Goal: Task Accomplishment & Management: Use online tool/utility

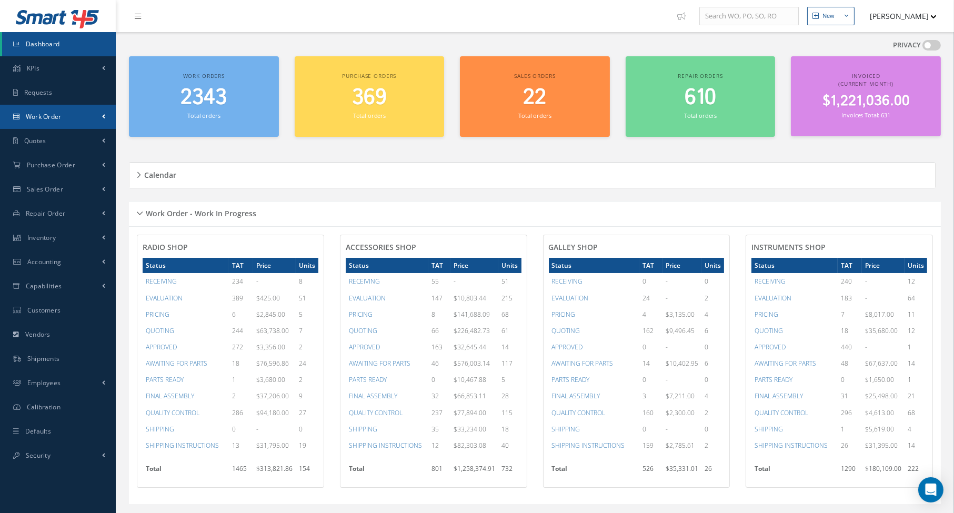
click at [56, 119] on span "Work Order" at bounding box center [44, 116] width 36 height 9
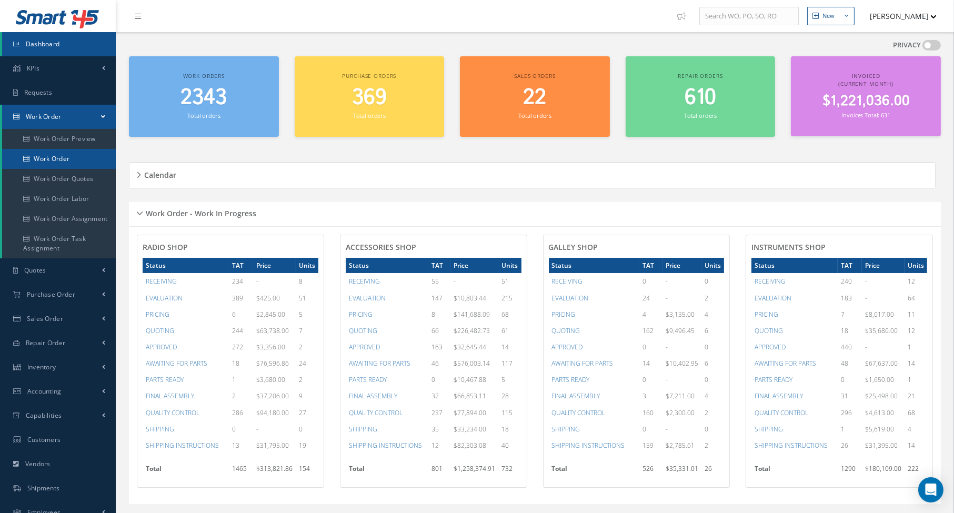
click at [59, 153] on link "Work Order" at bounding box center [59, 159] width 114 height 20
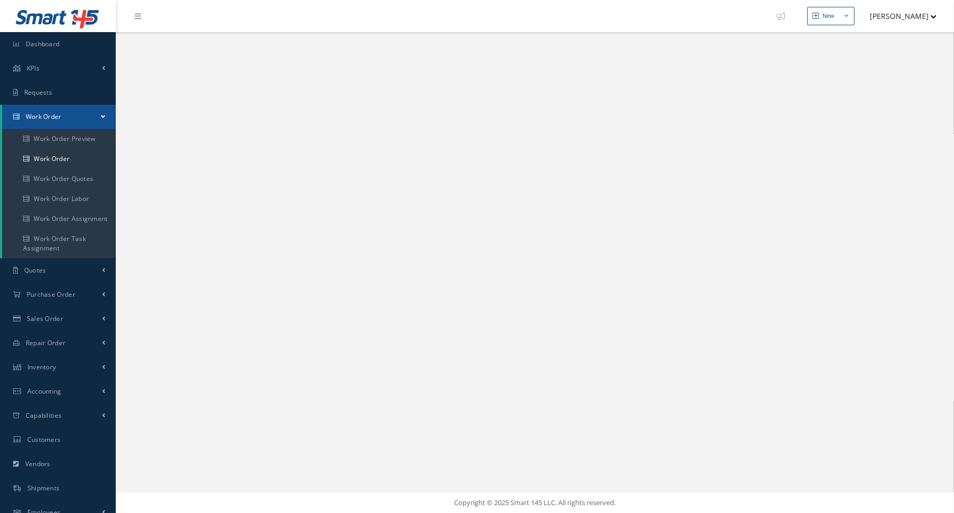
select select "25"
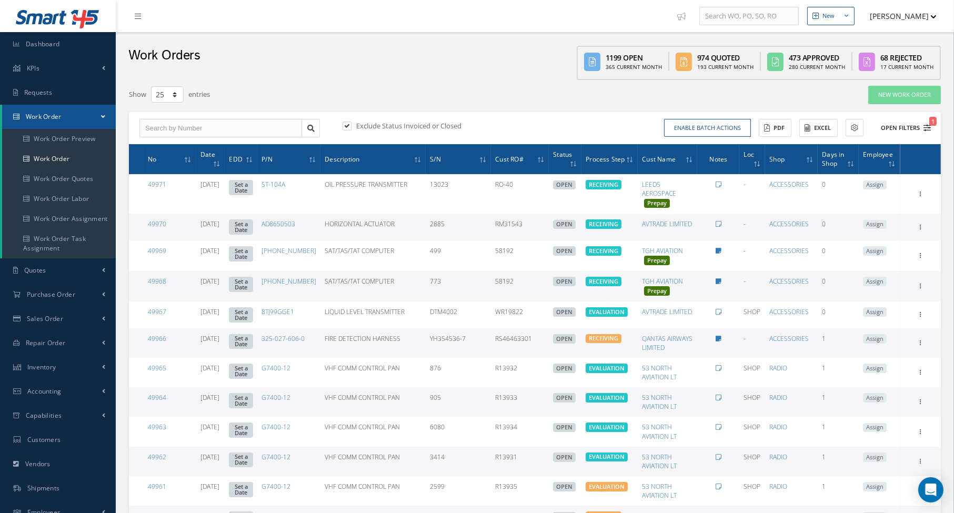
click at [927, 124] on icon "1" at bounding box center [926, 127] width 7 height 7
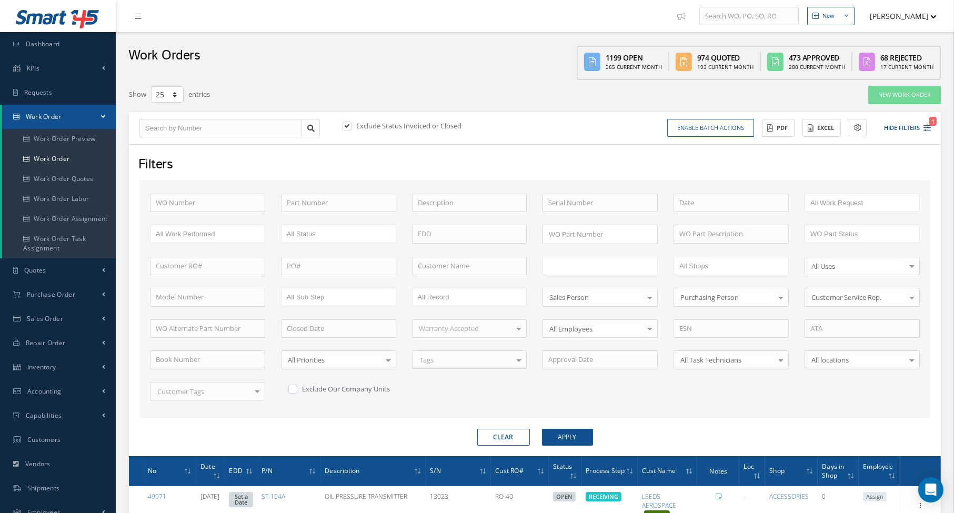
click at [583, 259] on input "text" at bounding box center [581, 265] width 67 height 13
type input "shi"
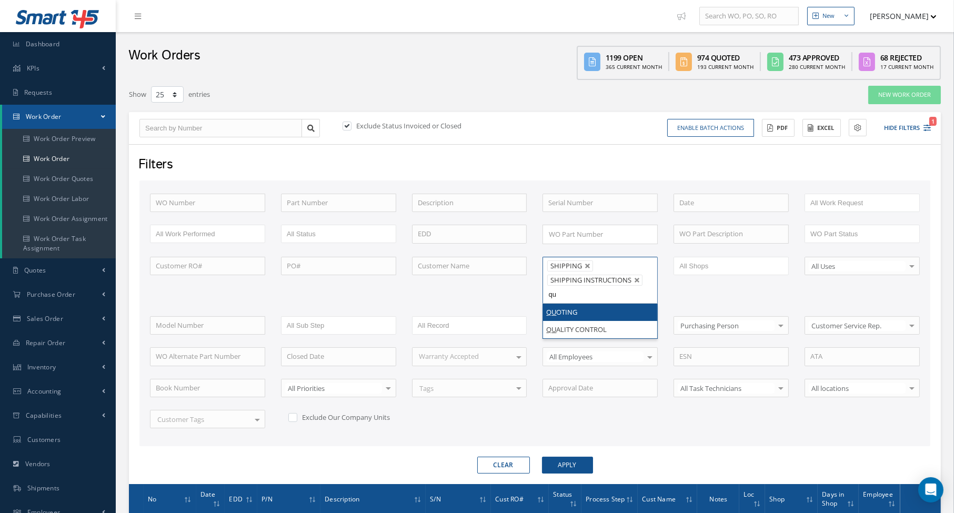
type input "qua"
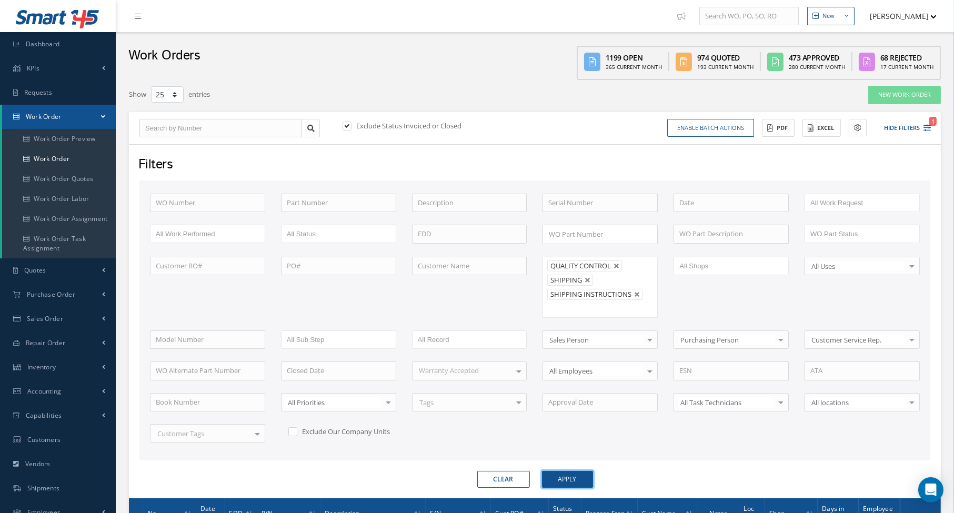
click at [552, 475] on button "Apply" at bounding box center [567, 479] width 51 height 17
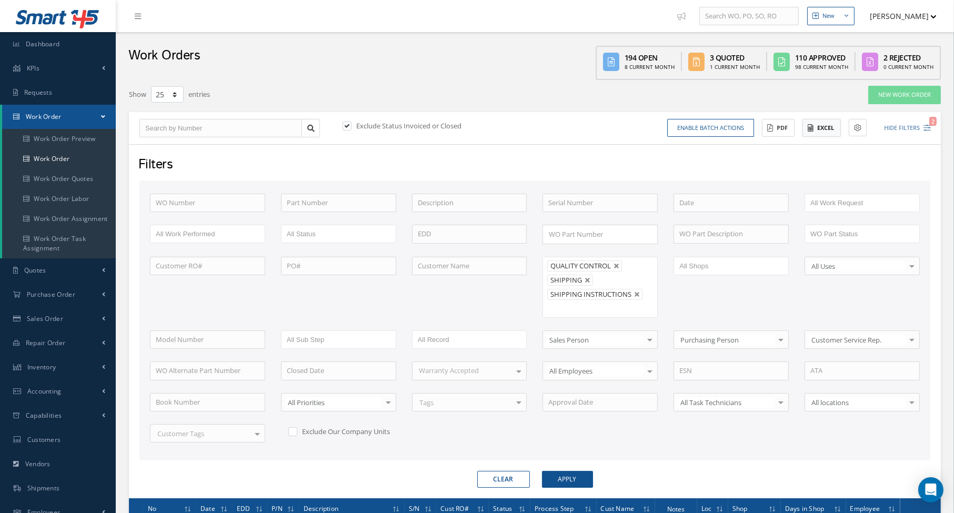
click at [820, 130] on button "Excel" at bounding box center [821, 128] width 38 height 18
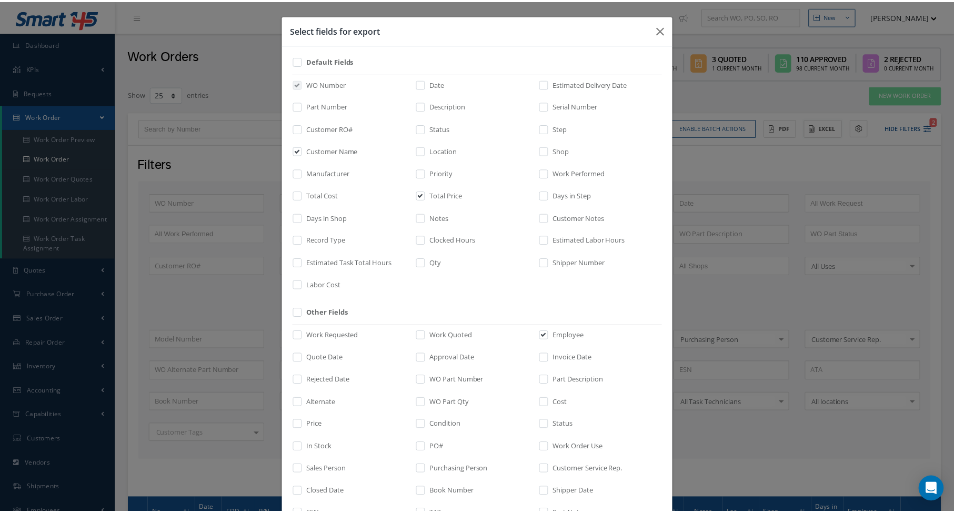
scroll to position [117, 0]
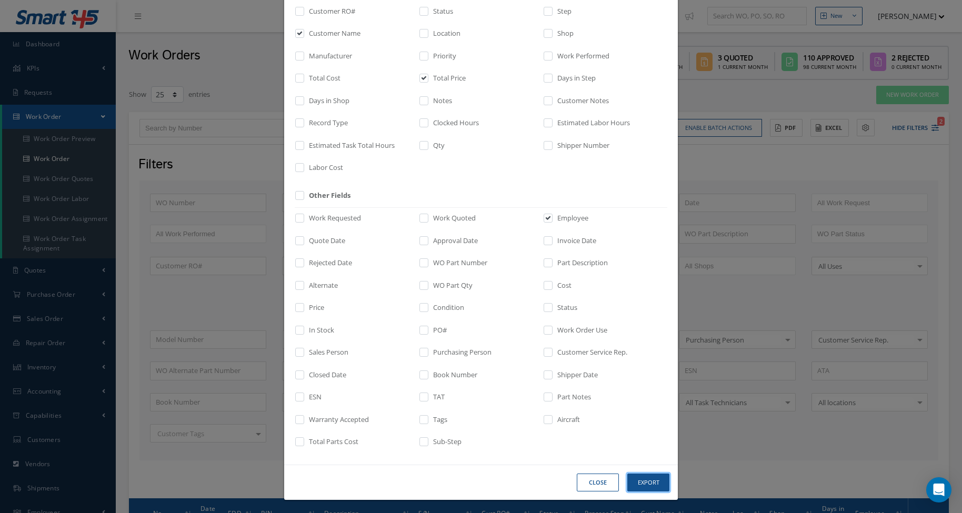
click at [635, 480] on button "Export" at bounding box center [648, 483] width 42 height 18
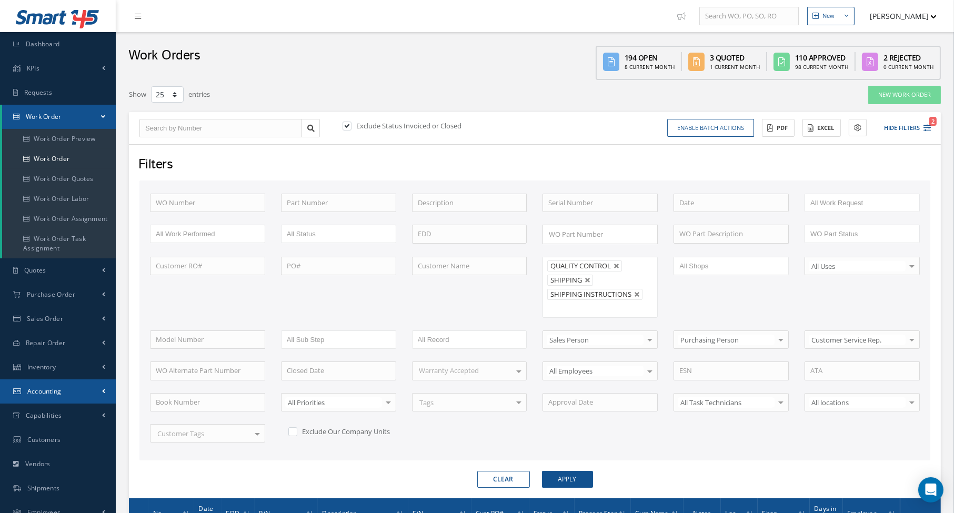
click at [63, 391] on link "Accounting" at bounding box center [58, 391] width 116 height 24
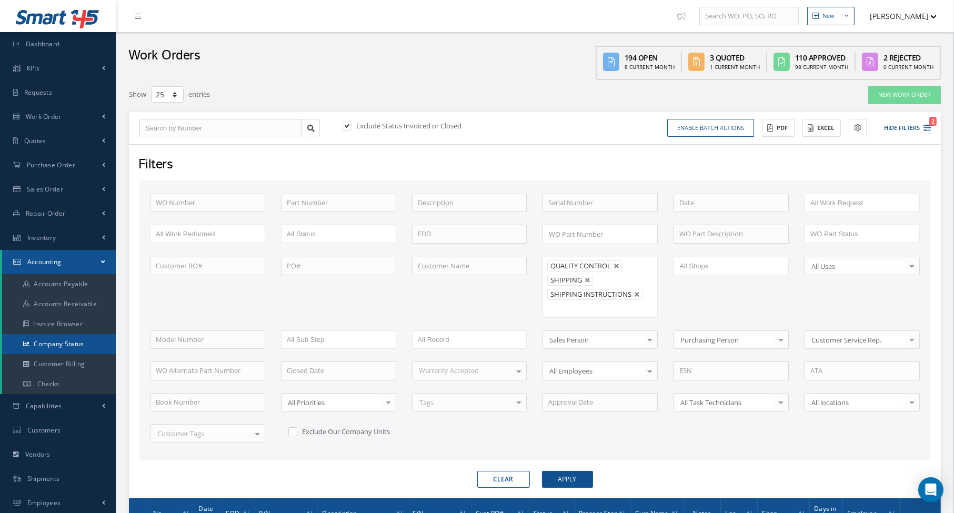
click at [64, 343] on link "Company Status" at bounding box center [59, 344] width 114 height 20
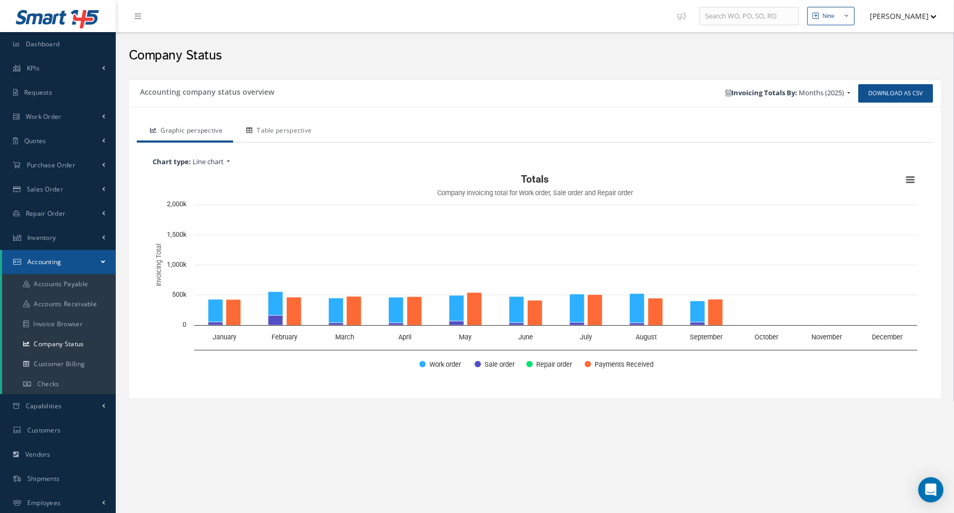
click at [290, 131] on link "Table perspective" at bounding box center [277, 131] width 89 height 22
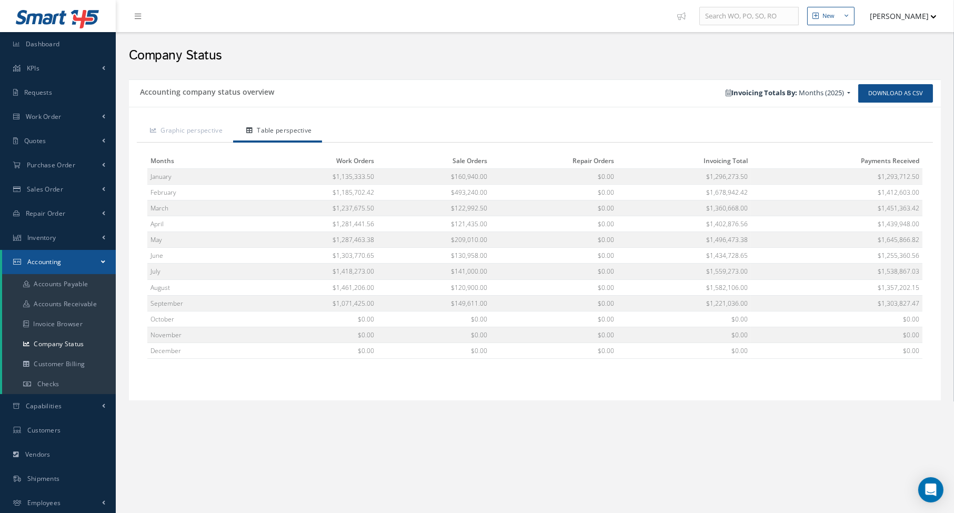
click at [380, 67] on div "Company Status" at bounding box center [535, 53] width 828 height 32
click at [477, 87] on div "Accounting company status overview" at bounding box center [332, 93] width 406 height 18
click at [316, 62] on h2 "Company Status" at bounding box center [535, 56] width 812 height 16
click at [382, 74] on div "Accounting company status overview Download as CSV Invoicing Totals By: Months …" at bounding box center [535, 254] width 822 height 360
